Goal: Task Accomplishment & Management: Manage account settings

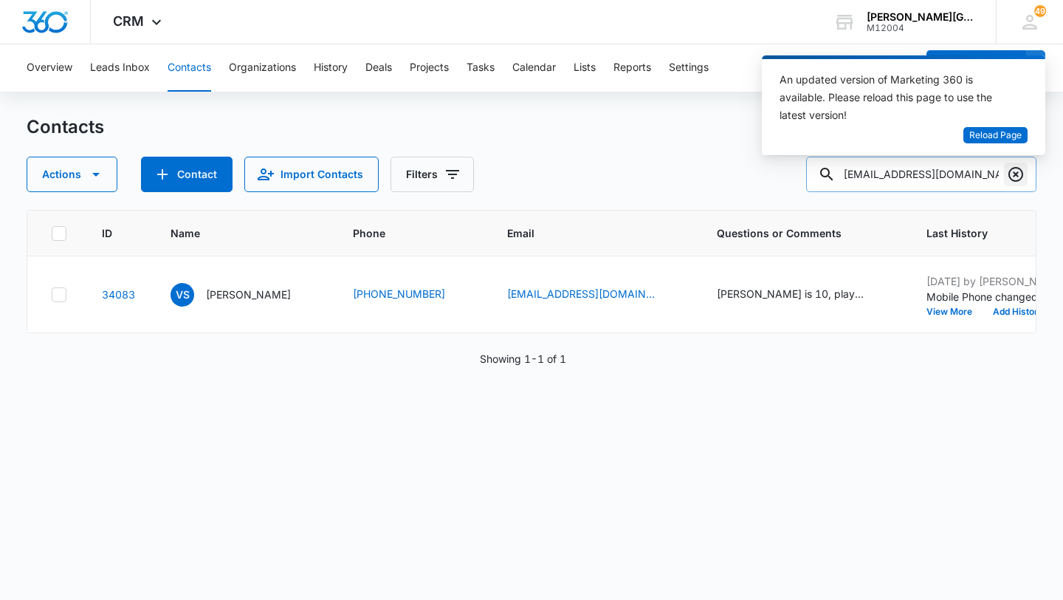
click at [1016, 174] on icon "Clear" at bounding box center [1016, 174] width 15 height 15
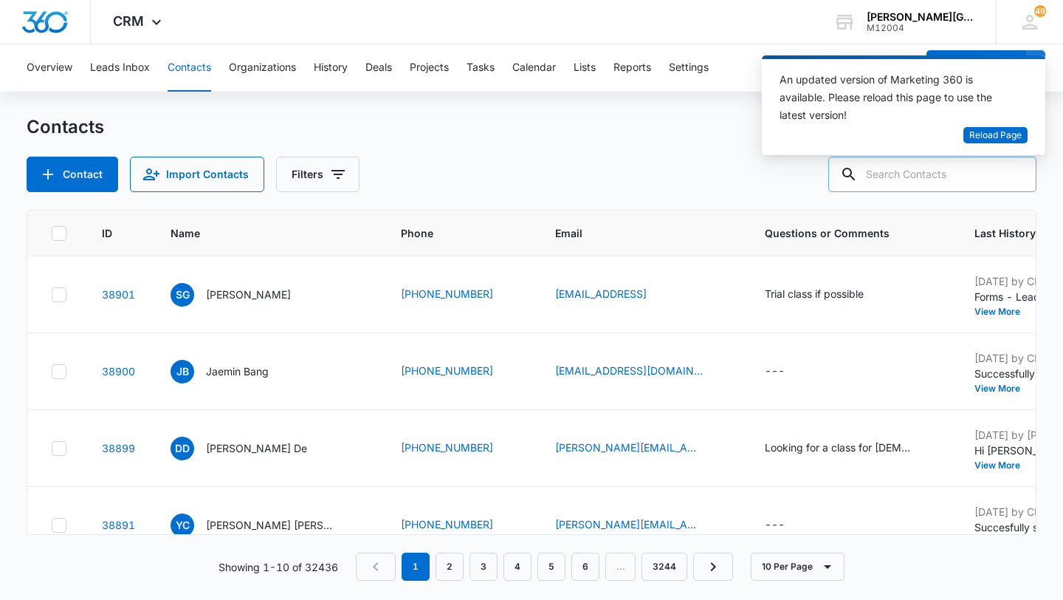
paste input "[PERSON_NAME][EMAIL_ADDRESS][PERSON_NAME][DOMAIN_NAME]"
type input "[PERSON_NAME][EMAIL_ADDRESS][PERSON_NAME][DOMAIN_NAME]"
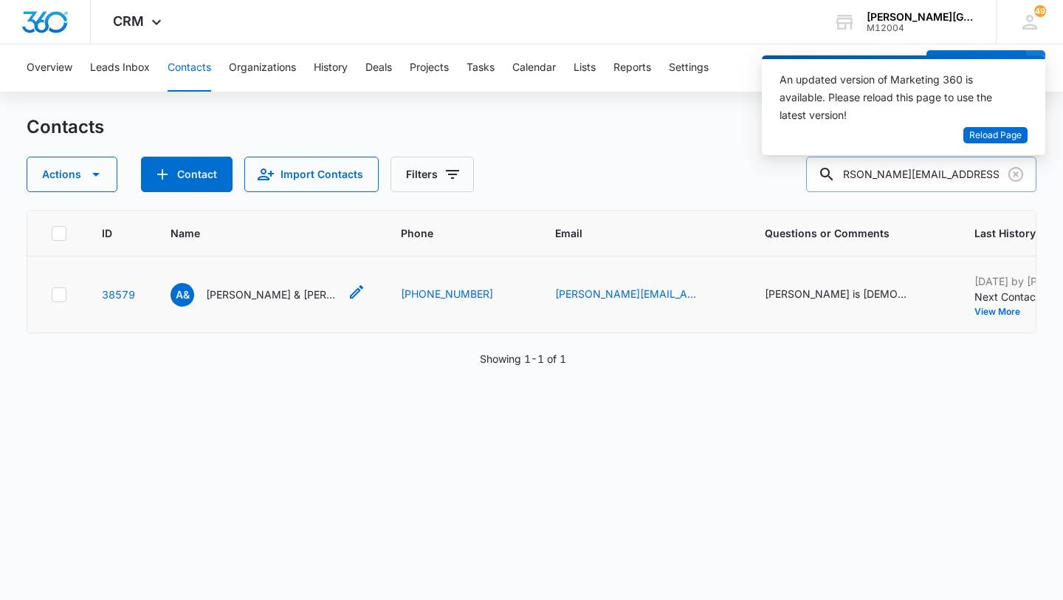
click at [246, 295] on p "[PERSON_NAME] & [PERSON_NAME]" at bounding box center [272, 294] width 133 height 16
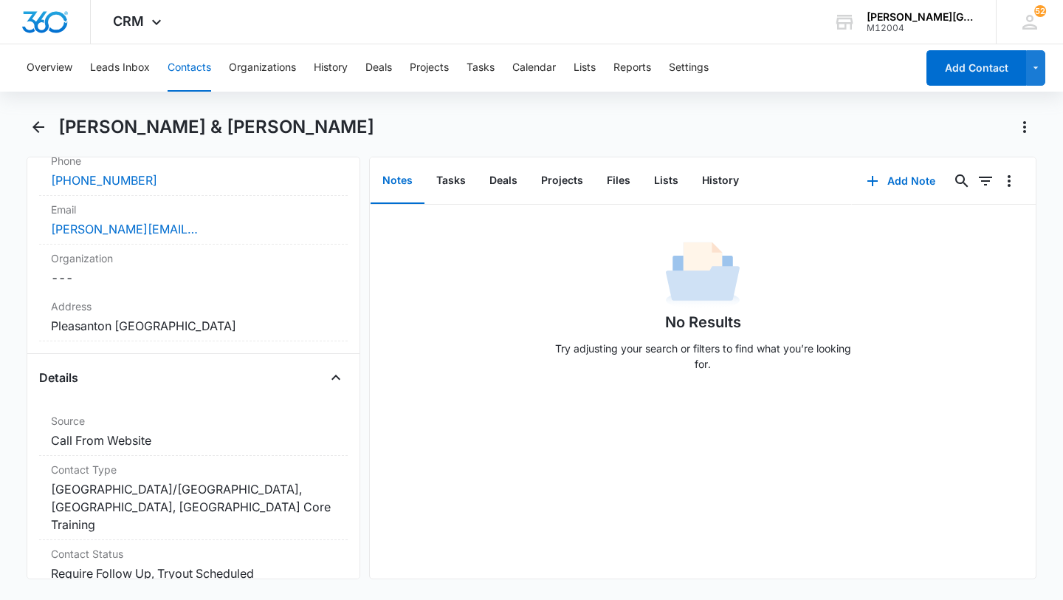
scroll to position [374, 0]
click at [447, 171] on button "Tasks" at bounding box center [451, 181] width 53 height 46
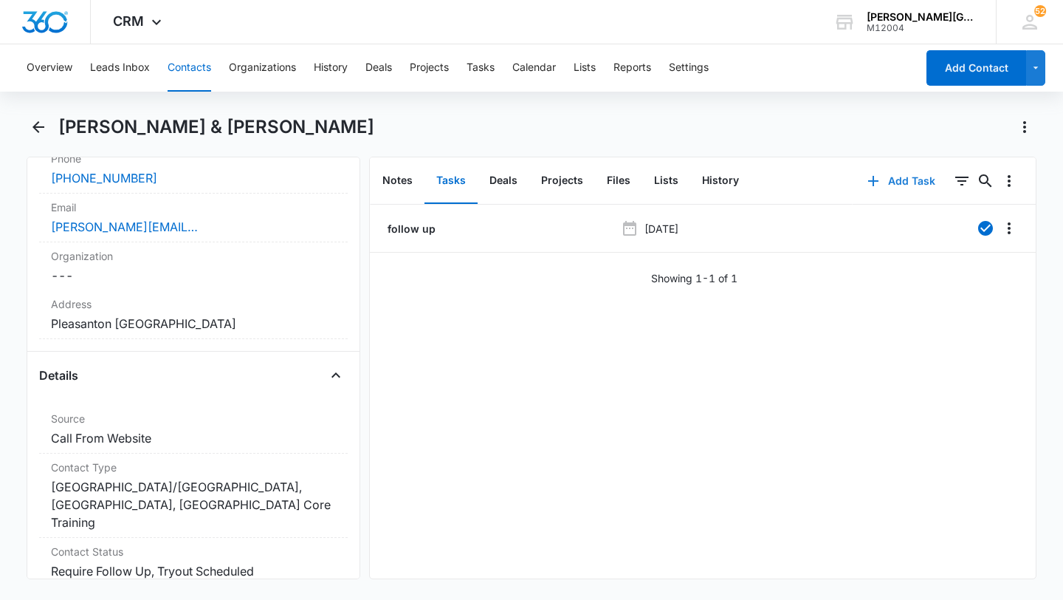
click at [924, 176] on button "Add Task" at bounding box center [901, 180] width 97 height 35
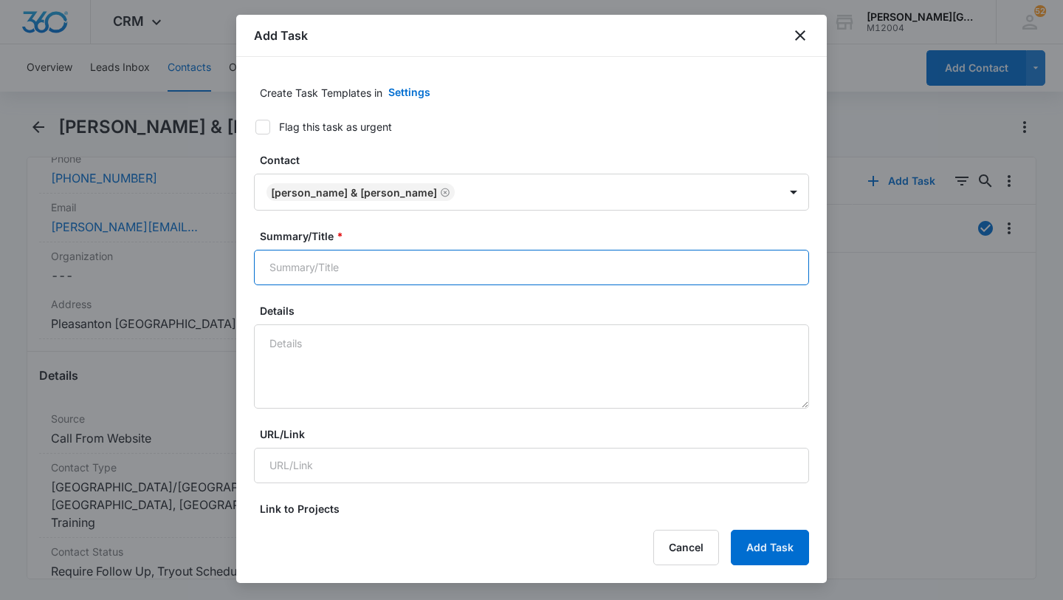
click at [354, 255] on input "Summary/Title *" at bounding box center [531, 267] width 555 height 35
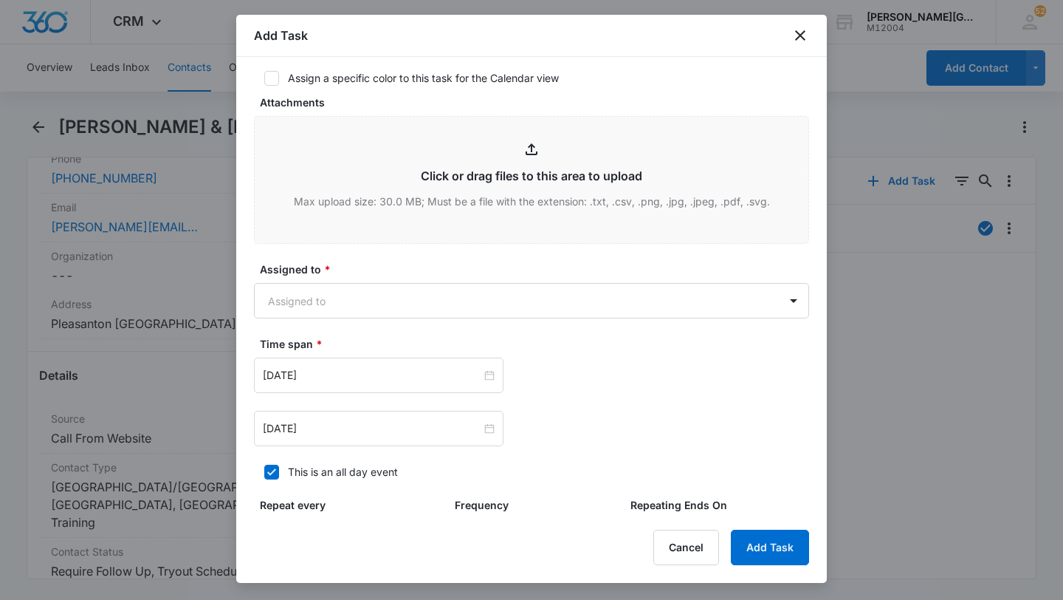
scroll to position [641, 0]
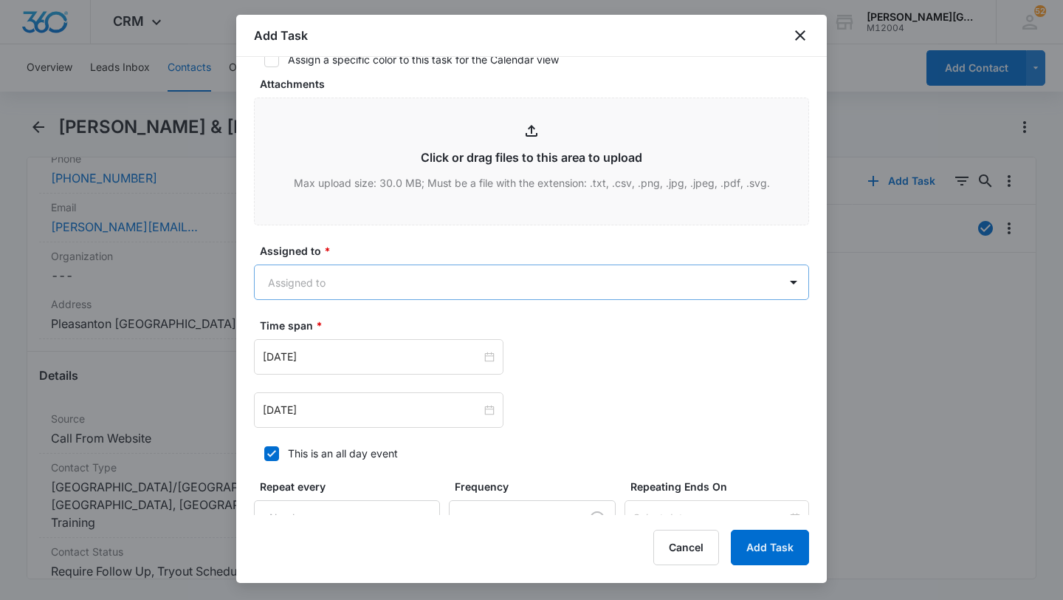
type input "check on them and remind about the membership"
click at [420, 291] on body "CRM Apps Reputation Websites Forms CRM Email Social Shop Payments POS Content A…" at bounding box center [531, 300] width 1063 height 600
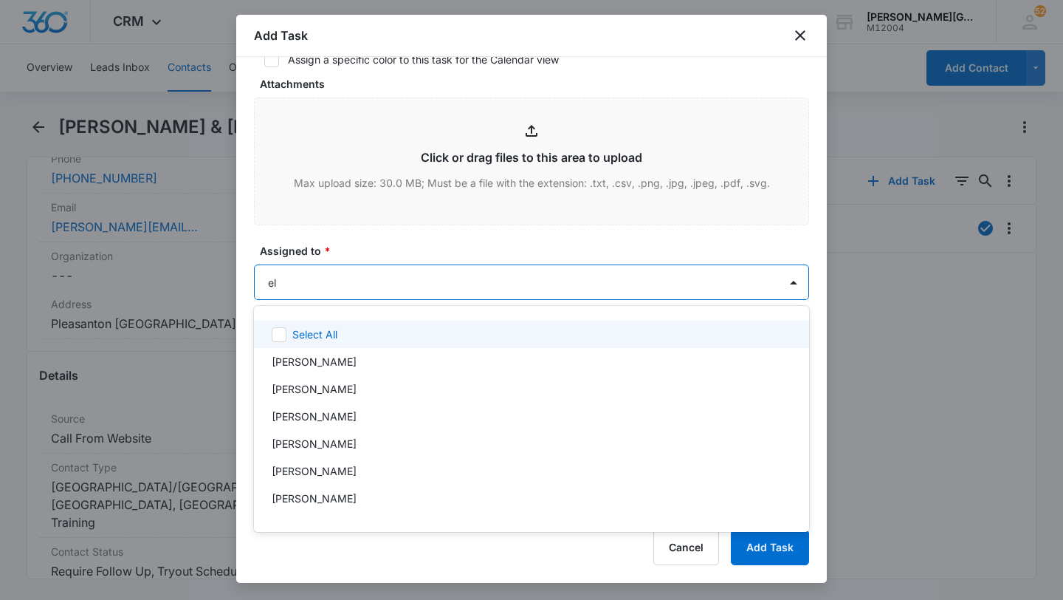
type input "[PERSON_NAME]"
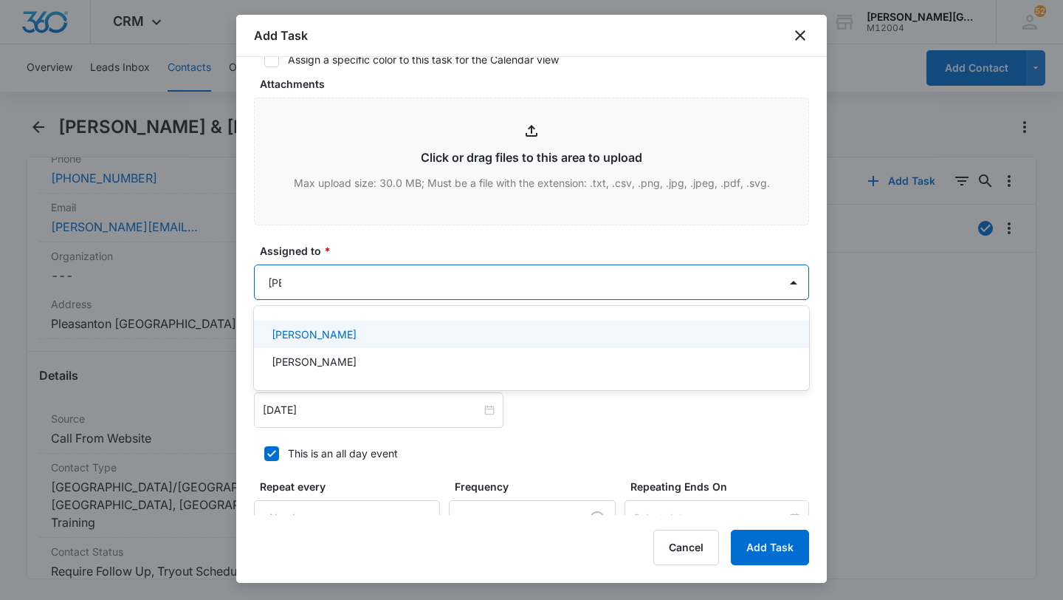
click at [398, 345] on div "[PERSON_NAME]" at bounding box center [531, 333] width 555 height 27
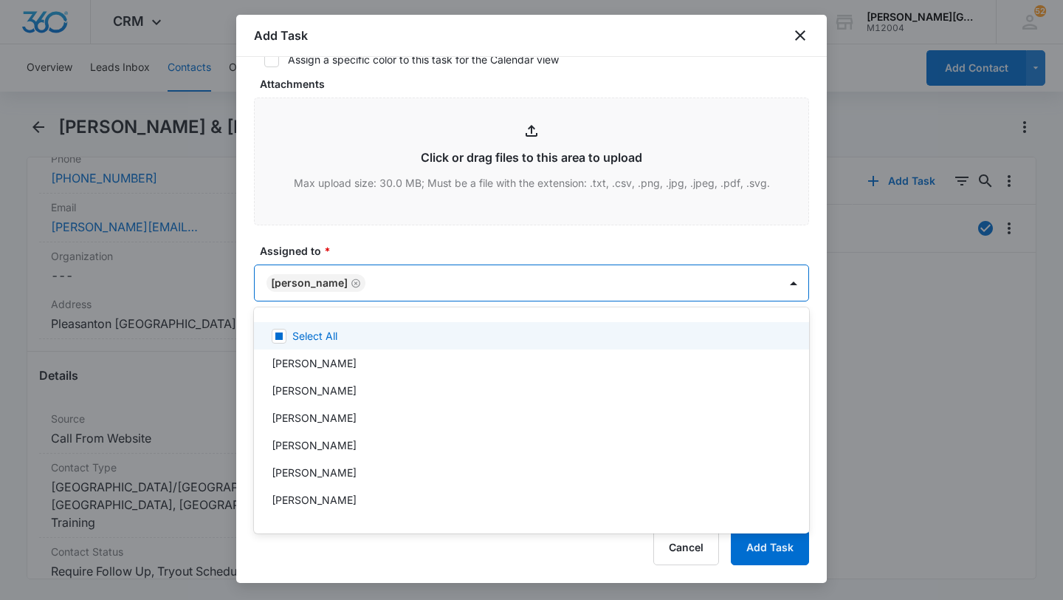
click at [394, 292] on div at bounding box center [531, 300] width 1063 height 600
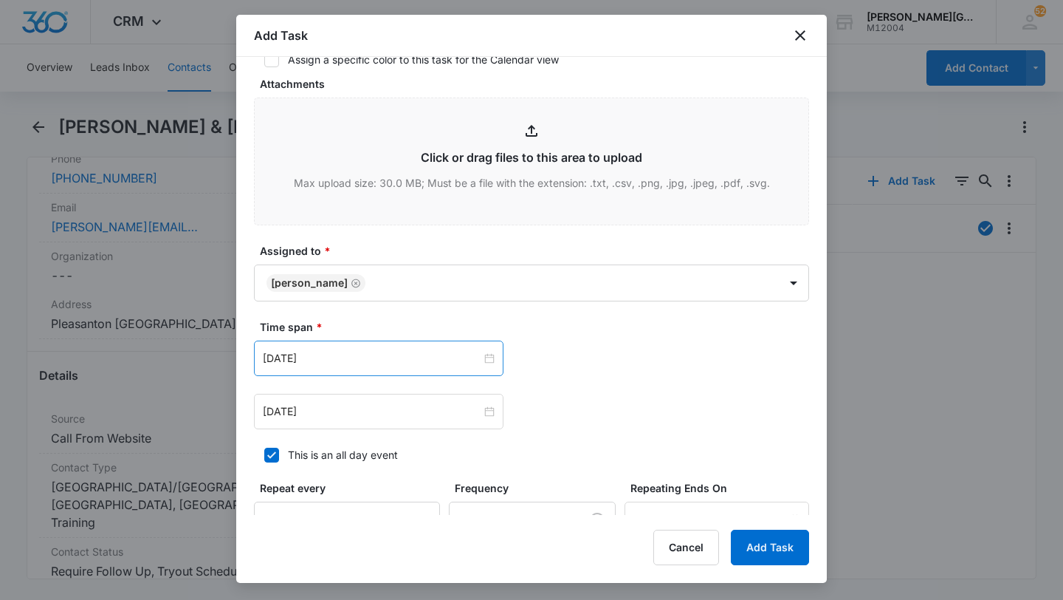
click at [326, 367] on div "[DATE]" at bounding box center [379, 357] width 250 height 35
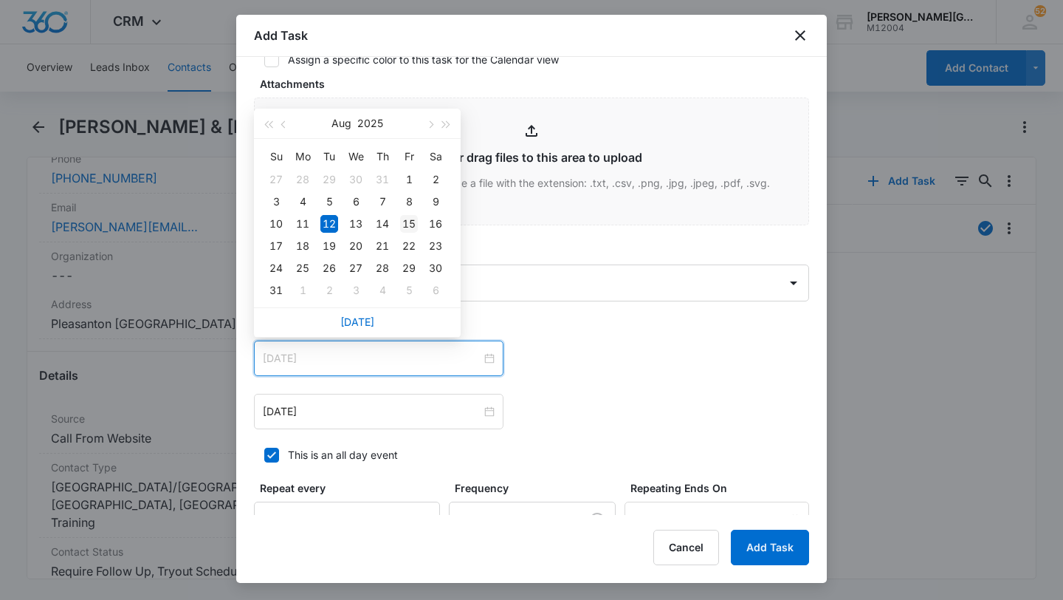
type input "[DATE]"
click at [416, 222] on div "15" at bounding box center [409, 224] width 18 height 18
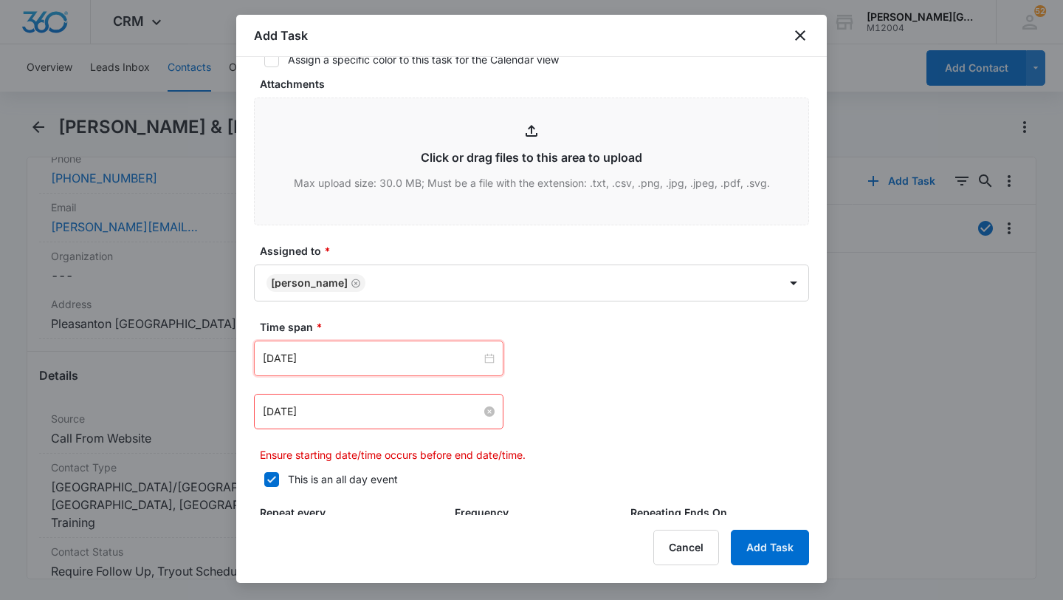
click at [340, 414] on input "[DATE]" at bounding box center [372, 411] width 219 height 16
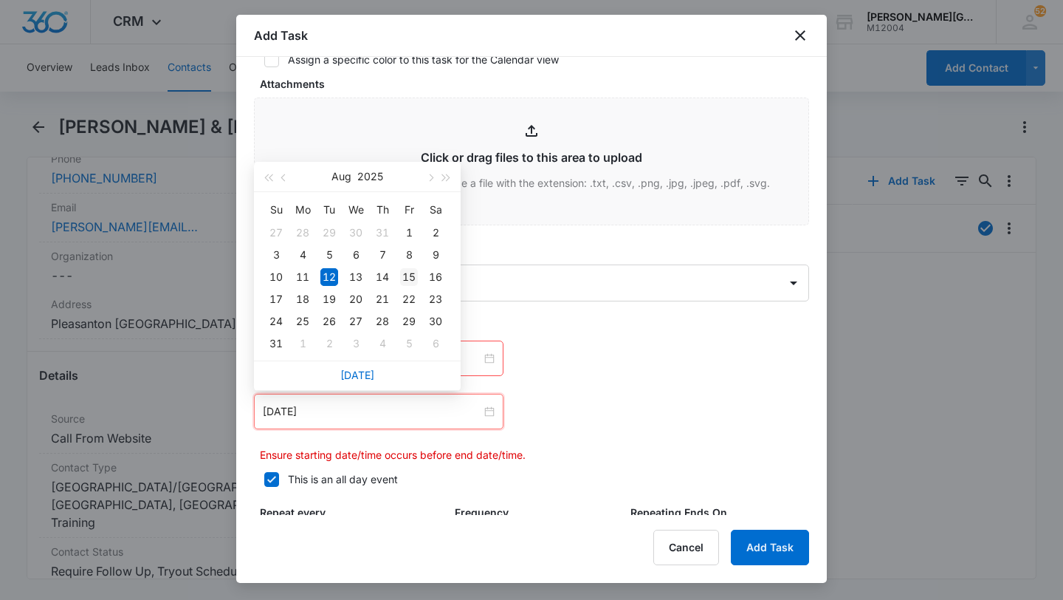
type input "[DATE]"
click at [410, 278] on div "15" at bounding box center [409, 277] width 18 height 18
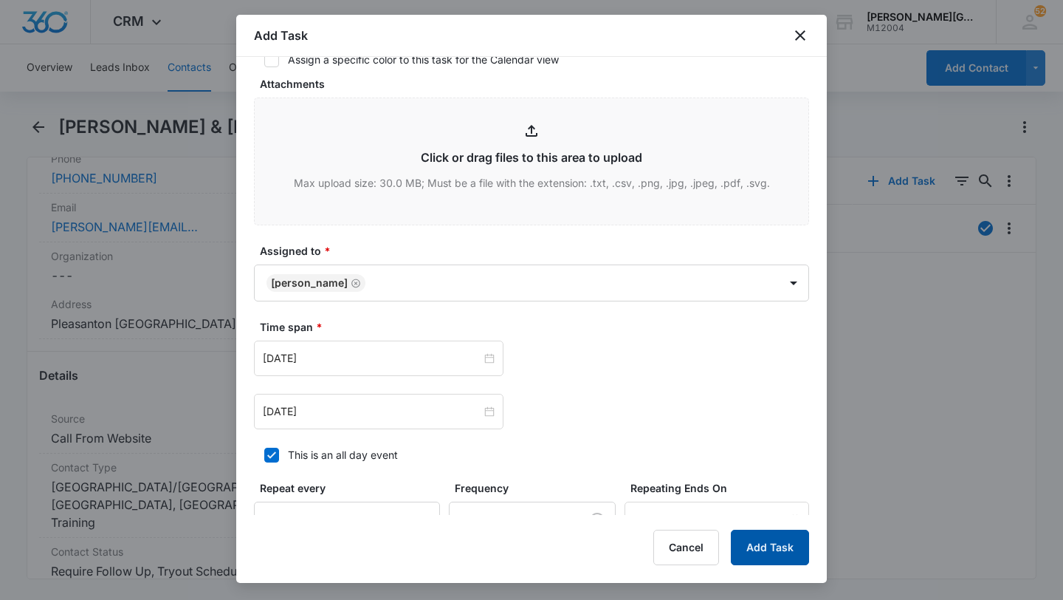
click at [772, 549] on button "Add Task" at bounding box center [770, 546] width 78 height 35
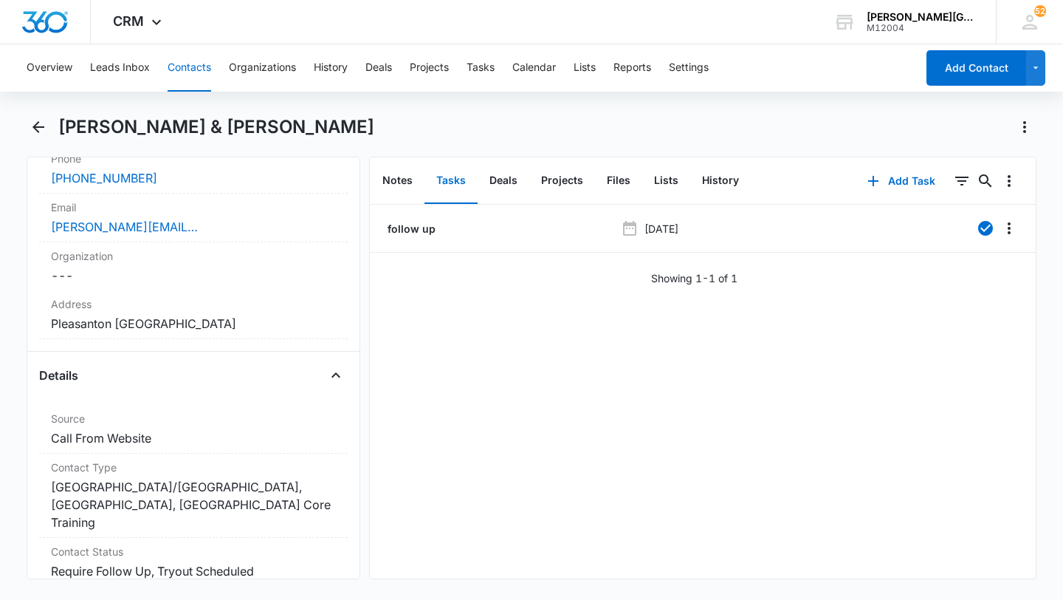
click at [195, 66] on button "Contacts" at bounding box center [190, 67] width 44 height 47
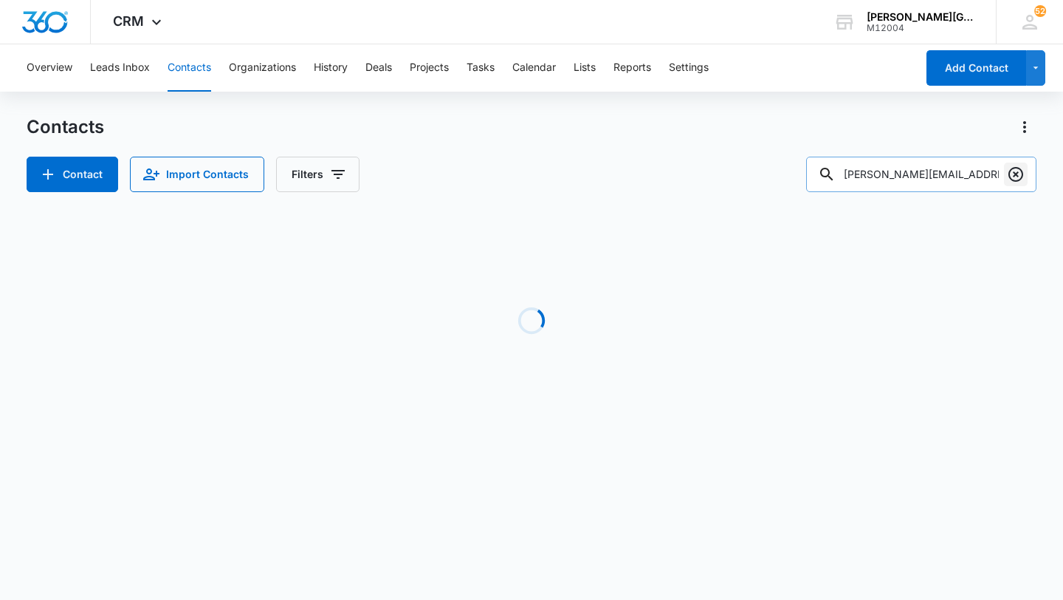
click at [1014, 180] on icon "Clear" at bounding box center [1016, 174] width 15 height 15
